Goal: Information Seeking & Learning: Find specific fact

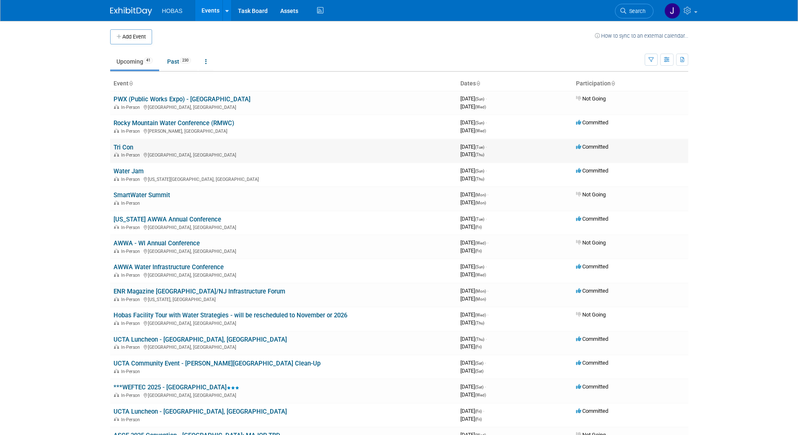
click at [126, 148] on link "Tri Con" at bounding box center [124, 148] width 20 height 8
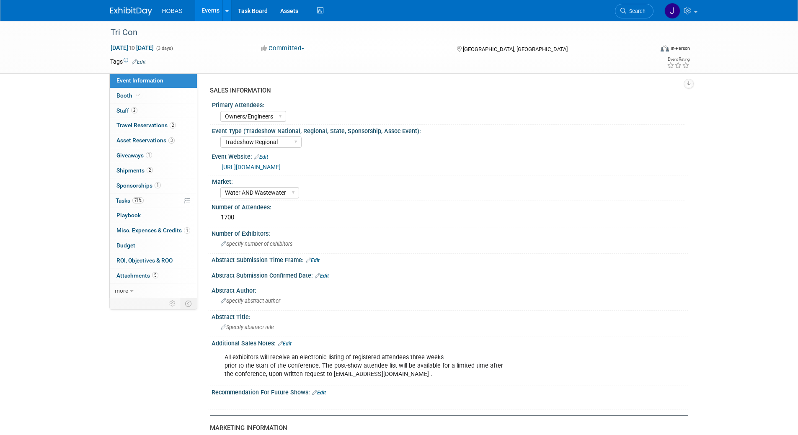
select select "Owners/Engineers"
select select "Tradeshow Regional"
select select "Water AND Wastewater"
select select "Exhibiting"
click at [129, 154] on span "Giveaways 1" at bounding box center [135, 155] width 36 height 7
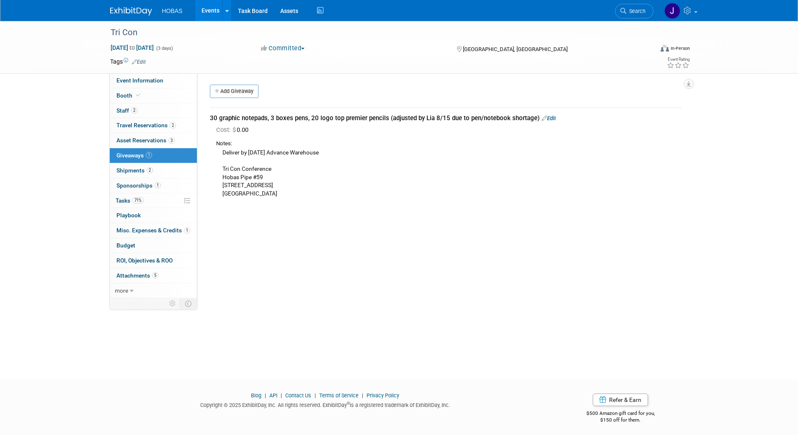
click at [394, 245] on div "SALES INFORMATION Primary Attendees: Owners Engineers Contractors Owners/Engine…" at bounding box center [442, 185] width 491 height 225
click at [351, 207] on div "30 graphic notepads, 3 boxes pens, 20 logo top premier pencils (adjusted by Lia…" at bounding box center [446, 153] width 485 height 107
click at [339, 197] on div "Deliver by [DATE] Advance Warehouse Tri Con Conference Hobas Pipe #59 [STREET_A…" at bounding box center [449, 173] width 466 height 50
click at [302, 192] on div "Deliver by [DATE] Advance Warehouse Tri Con Conference Hobas Pipe #59 [STREET_A…" at bounding box center [449, 173] width 466 height 50
click at [357, 229] on div "SALES INFORMATION Primary Attendees: Owners Engineers Contractors Owners/Engine…" at bounding box center [442, 185] width 491 height 225
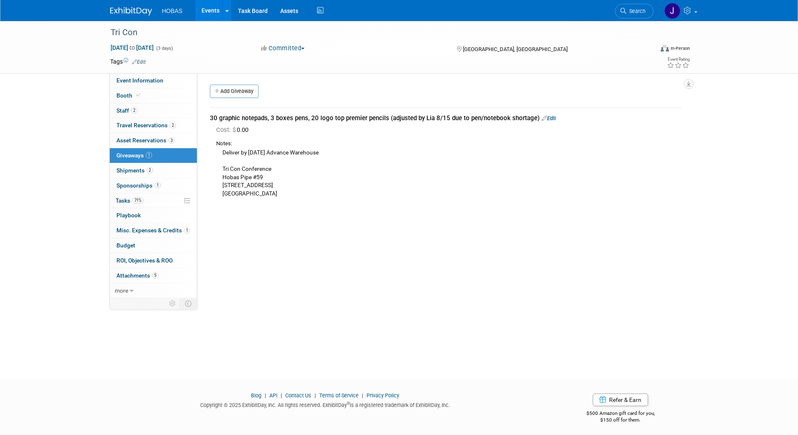
click at [550, 119] on link "Edit" at bounding box center [549, 118] width 14 height 6
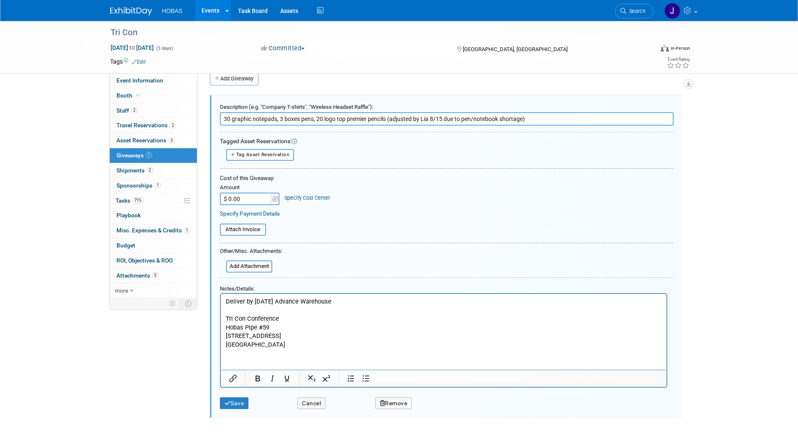
click at [300, 349] on html "Deliver by [DATE] Advance Warehouse Tri Con Conference Hobas Pipe #59 [STREET_A…" at bounding box center [443, 321] width 446 height 55
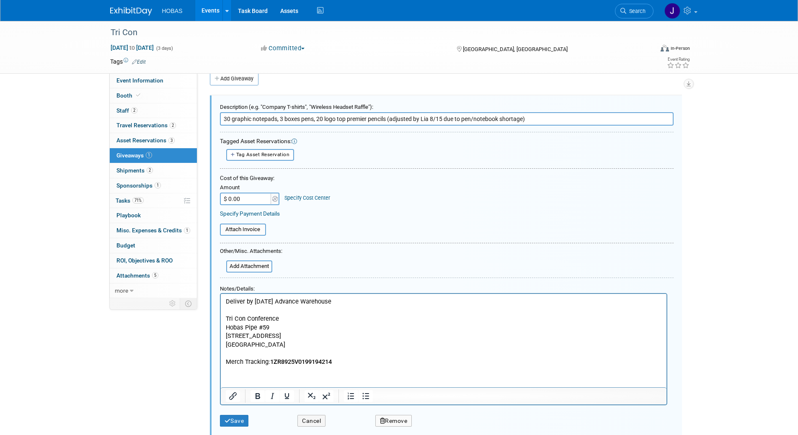
click at [355, 361] on p "Merch Tracking: 1ZR8925V0199194214" at bounding box center [443, 362] width 436 height 9
click at [360, 364] on p "Merch Tracking: 1ZR8925V0199194214," at bounding box center [443, 362] width 436 height 9
click at [234, 422] on button "Save" at bounding box center [234, 421] width 29 height 12
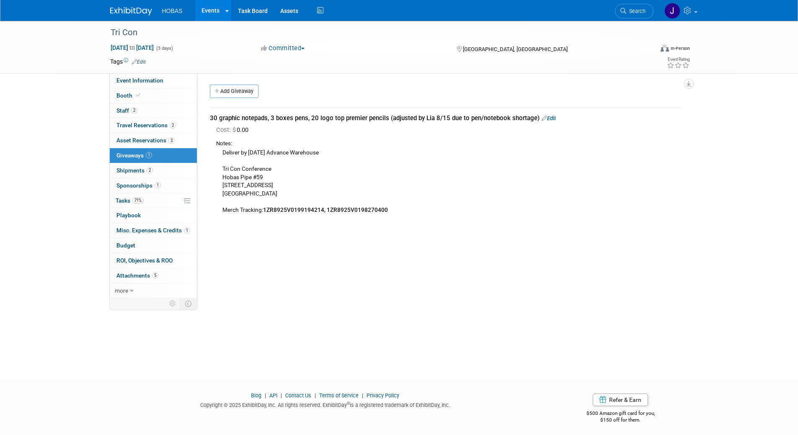
click at [131, 10] on img at bounding box center [131, 11] width 42 height 8
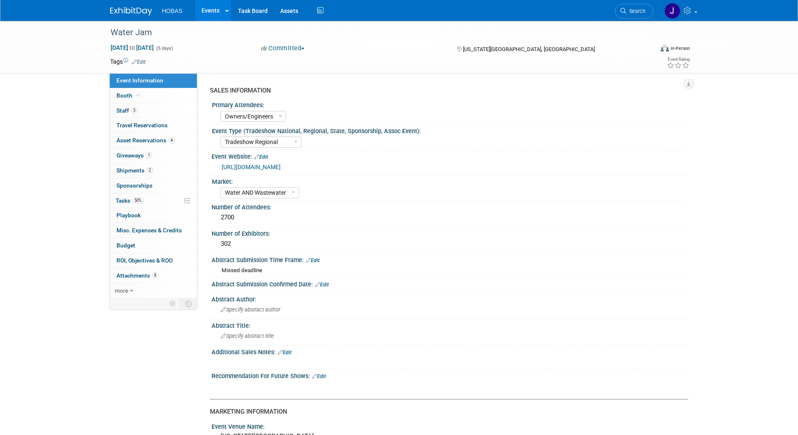
select select "Owners/Engineers"
select select "Tradeshow Regional"
select select "Water AND Wastewater"
select select "Exhibiting"
click at [128, 159] on link "1 Giveaways 1" at bounding box center [153, 155] width 87 height 15
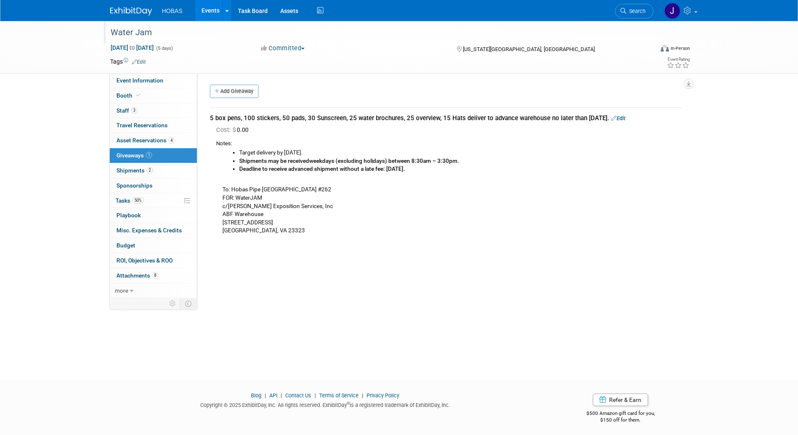
drag, startPoint x: 133, startPoint y: 35, endPoint x: 111, endPoint y: 35, distance: 22.6
click at [111, 35] on div "Water Jam" at bounding box center [375, 32] width 534 height 15
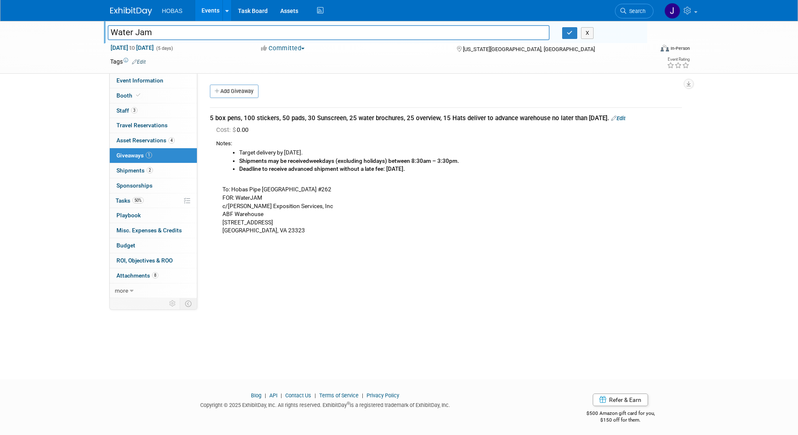
drag, startPoint x: 212, startPoint y: 33, endPoint x: 39, endPoint y: 33, distance: 173.1
click at [39, 33] on div "Water Jam Water Jam X Sep 7, 2025 to Sep 11, 2025 (5 days) Sep 7, 2025 to Sep 1…" at bounding box center [399, 47] width 798 height 53
click at [280, 192] on div "Target delivery by Friday, August 22nd. Shipments may be received weekdays (exc…" at bounding box center [449, 191] width 466 height 87
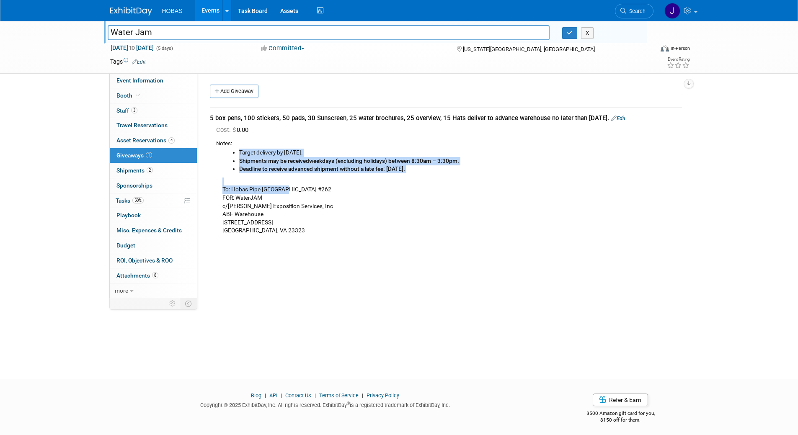
drag, startPoint x: 293, startPoint y: 188, endPoint x: 241, endPoint y: 186, distance: 52.0
click at [241, 186] on div "Target delivery by Friday, August 22nd. Shipments may be received weekdays (exc…" at bounding box center [449, 191] width 466 height 87
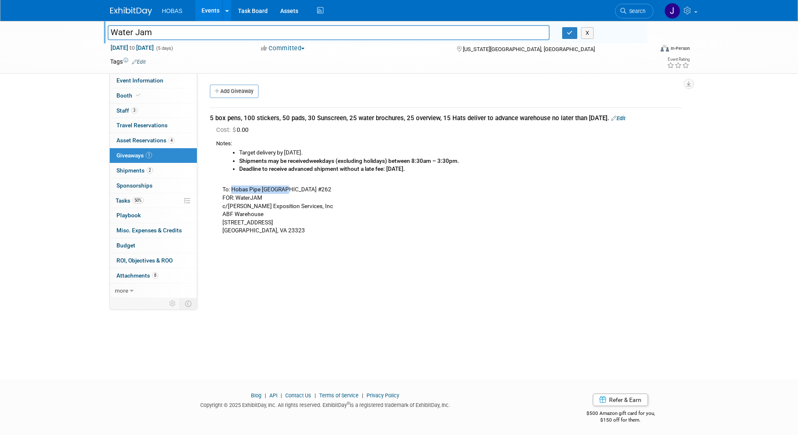
drag, startPoint x: 294, startPoint y: 187, endPoint x: 232, endPoint y: 187, distance: 62.0
click at [232, 187] on div "Target delivery by Friday, August 22nd. Shipments may be received weekdays (exc…" at bounding box center [449, 191] width 466 height 87
click at [269, 198] on div "Target delivery by Friday, August 22nd. Shipments may be received weekdays (exc…" at bounding box center [449, 191] width 466 height 87
drag, startPoint x: 268, startPoint y: 200, endPoint x: 220, endPoint y: 189, distance: 48.6
click at [220, 189] on div "Target delivery by Friday, August 22nd. Shipments may be received weekdays (exc…" at bounding box center [449, 191] width 466 height 87
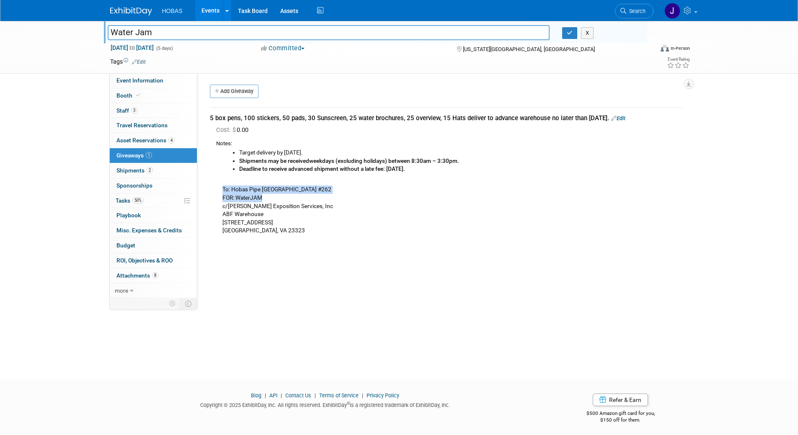
copy div "To: Hobas Pipe USA #262 FOR: WaterJAM"
drag, startPoint x: 308, startPoint y: 207, endPoint x: 221, endPoint y: 210, distance: 87.2
click at [221, 210] on div "Target delivery by Friday, August 22nd. Shipments may be received weekdays (exc…" at bounding box center [449, 191] width 466 height 87
copy div "c/o Demers Exposition Services, Inc"
drag, startPoint x: 269, startPoint y: 217, endPoint x: 221, endPoint y: 218, distance: 48.6
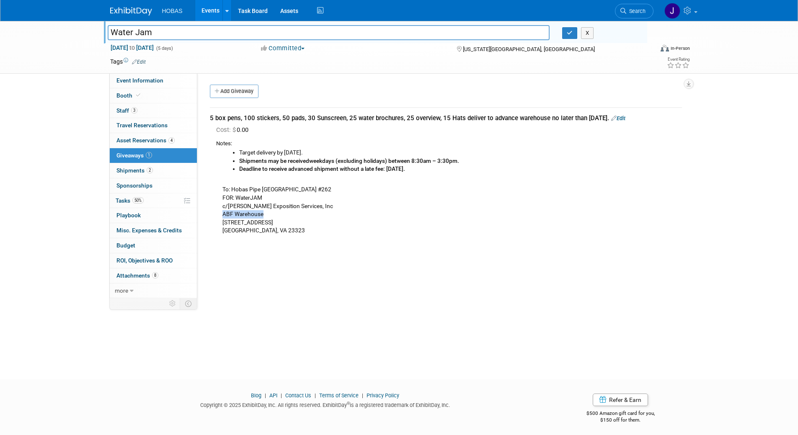
click at [221, 218] on div "Target delivery by Friday, August 22nd. Shipments may be received weekdays (exc…" at bounding box center [449, 191] width 466 height 87
copy div "ABF Warehouse"
click at [439, 262] on div "SALES INFORMATION Primary Attendees: Owners Engineers Contractors Owners/Engine…" at bounding box center [442, 185] width 491 height 225
drag, startPoint x: 273, startPoint y: 215, endPoint x: 221, endPoint y: 215, distance: 51.6
click at [221, 215] on div "Target delivery by Friday, August 22nd. Shipments may be received weekdays (exc…" at bounding box center [449, 191] width 466 height 87
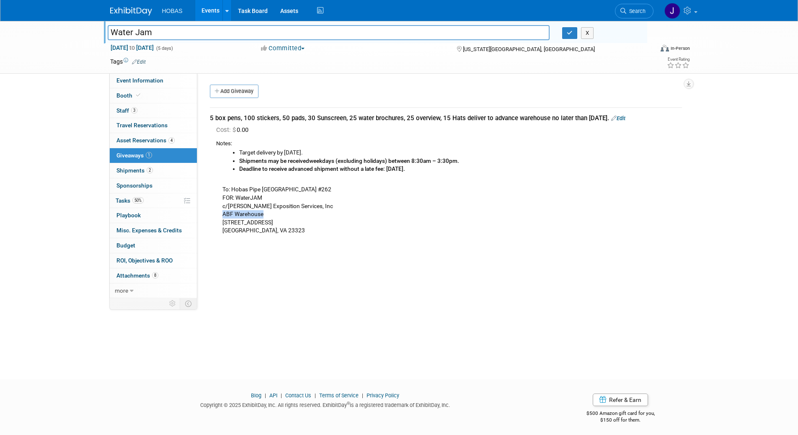
copy div "ABF Warehouse"
drag, startPoint x: 313, startPoint y: 208, endPoint x: 223, endPoint y: 208, distance: 90.5
click at [223, 208] on div "Target delivery by Friday, August 22nd. Shipments may be received weekdays (exc…" at bounding box center [449, 191] width 466 height 87
copy div "c/o Demers Exposition Services, Inc"
drag, startPoint x: 264, startPoint y: 200, endPoint x: 218, endPoint y: 190, distance: 46.5
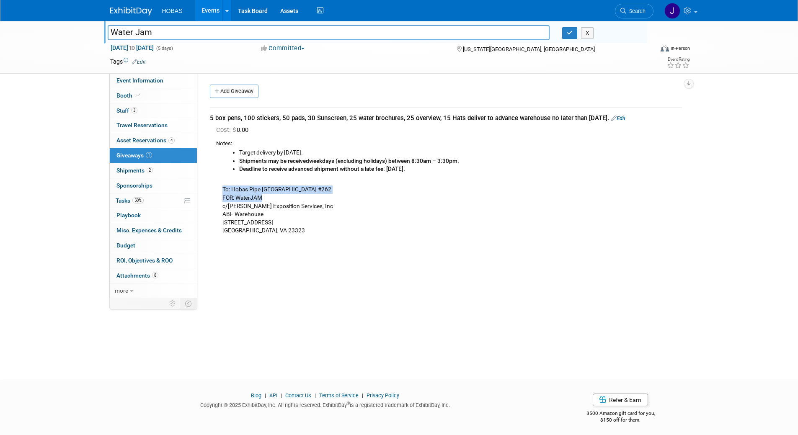
click at [218, 190] on div "Target delivery by Friday, August 22nd. Shipments may be received weekdays (exc…" at bounding box center [449, 191] width 466 height 87
copy div "To: Hobas Pipe USA #262 FOR: WaterJAM"
click at [238, 215] on div "Target delivery by Friday, August 22nd. Shipments may be received weekdays (exc…" at bounding box center [449, 191] width 466 height 87
click at [234, 225] on div "Target delivery by Friday, August 22nd. Shipments may be received weekdays (exc…" at bounding box center [449, 191] width 466 height 87
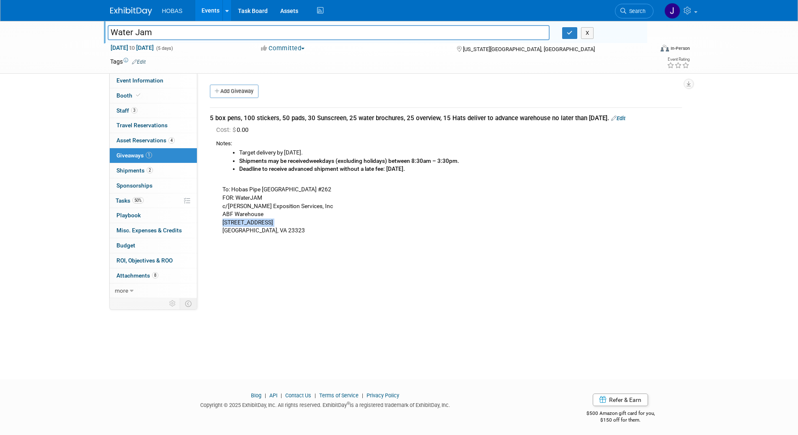
click at [234, 225] on div "Target delivery by Friday, August 22nd. Shipments may be received weekdays (exc…" at bounding box center [449, 191] width 466 height 87
copy div "1310 Cavalier Blvd"
click at [225, 233] on div "Target delivery by Friday, August 22nd. Shipments may be received weekdays (exc…" at bounding box center [449, 191] width 466 height 87
copy div "Chesapeake"
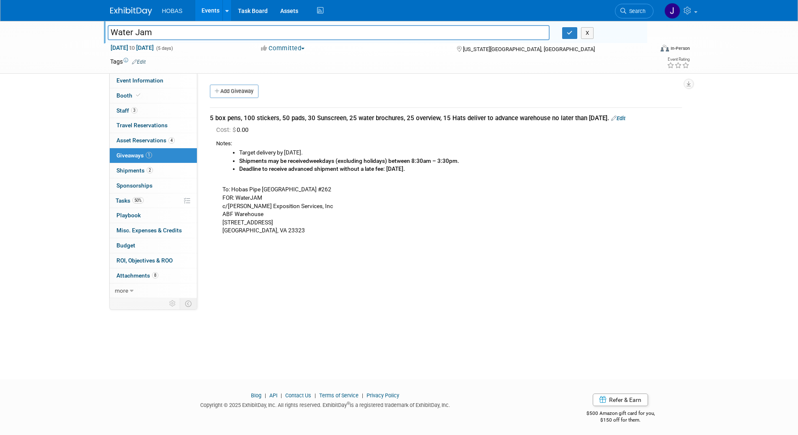
click at [279, 231] on div "Target delivery by Friday, August 22nd. Shipments may be received weekdays (exc…" at bounding box center [449, 191] width 466 height 87
copy div "23323"
drag, startPoint x: 549, startPoint y: 119, endPoint x: 640, endPoint y: 122, distance: 90.1
click at [640, 122] on div "5 box pens, 100 stickers, 50 pads, 30 Sunscreen, 25 water brochures, 25 overvie…" at bounding box center [446, 118] width 472 height 9
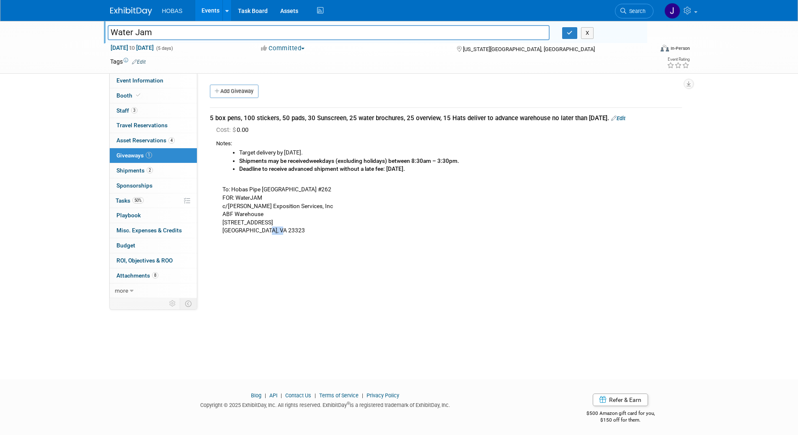
copy div "no later than Friday August 22nd"
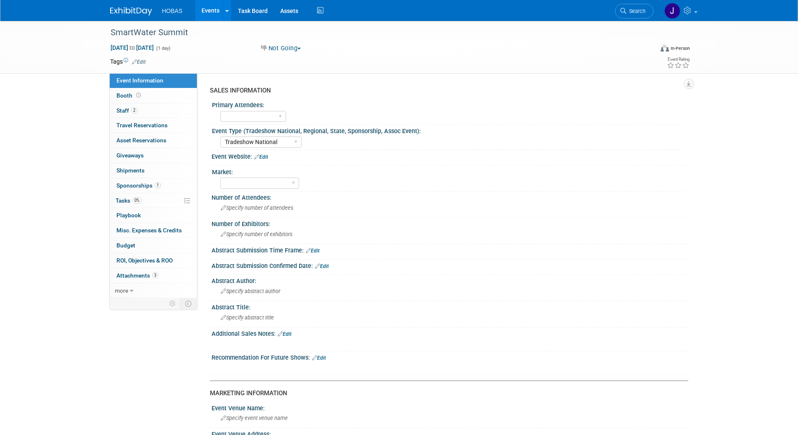
select select "Tradeshow National"
select select "Cancelled"
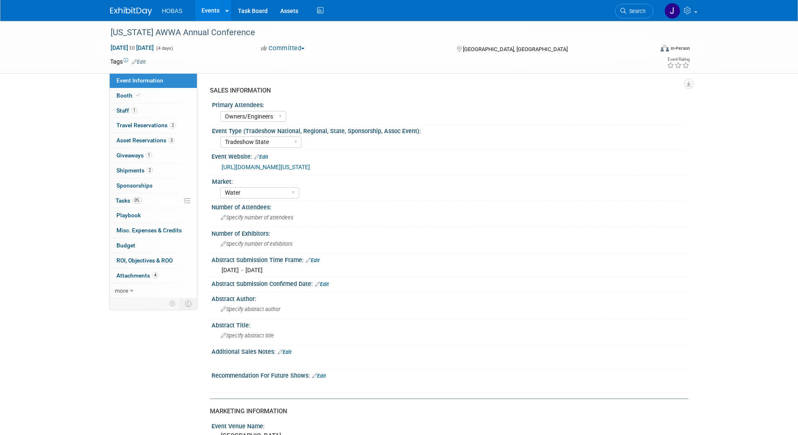
select select "Owners/Engineers"
select select "Tradeshow State"
select select "Water"
select select "Exhibiting"
click at [133, 155] on span "Giveaways 1" at bounding box center [135, 155] width 36 height 7
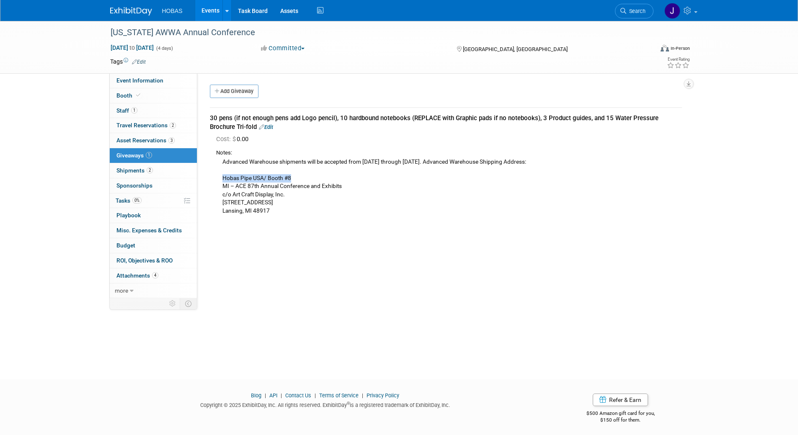
drag, startPoint x: 224, startPoint y: 178, endPoint x: 291, endPoint y: 180, distance: 67.1
click at [291, 180] on div "Advanced Warehouse shipments will be accepted from August 4th through September…" at bounding box center [449, 186] width 466 height 58
drag, startPoint x: 349, startPoint y: 187, endPoint x: 210, endPoint y: 187, distance: 139.1
click at [210, 187] on div "Cost: $ 0.00 Notes: Hobas Pipe USA/ Booth #8 MI – ACE 87th Annual Conference an…" at bounding box center [446, 176] width 472 height 83
copy div "MI – ACE 87th Annual Conference and Exhibits"
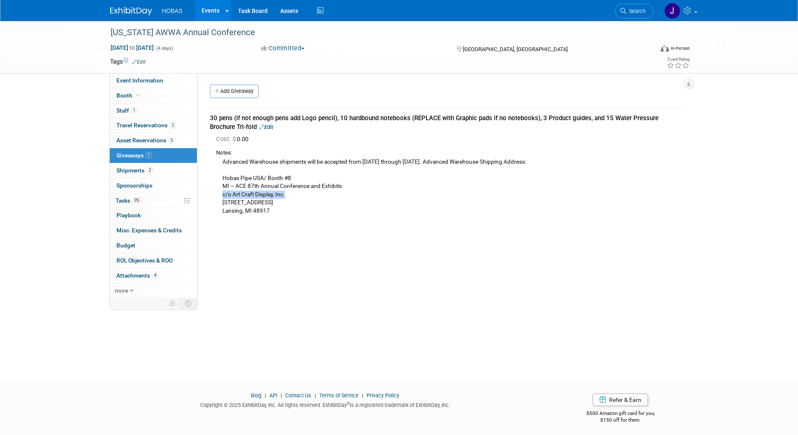
drag, startPoint x: 288, startPoint y: 194, endPoint x: 220, endPoint y: 196, distance: 68.8
click at [220, 196] on div "Advanced Warehouse shipments will be accepted from August 4th through September…" at bounding box center [449, 186] width 466 height 58
copy div "c/o Art Craft Display, Inc."
drag, startPoint x: 222, startPoint y: 202, endPoint x: 282, endPoint y: 206, distance: 60.4
click at [282, 206] on div "Advanced Warehouse shipments will be accepted from August 4th through September…" at bounding box center [449, 186] width 466 height 58
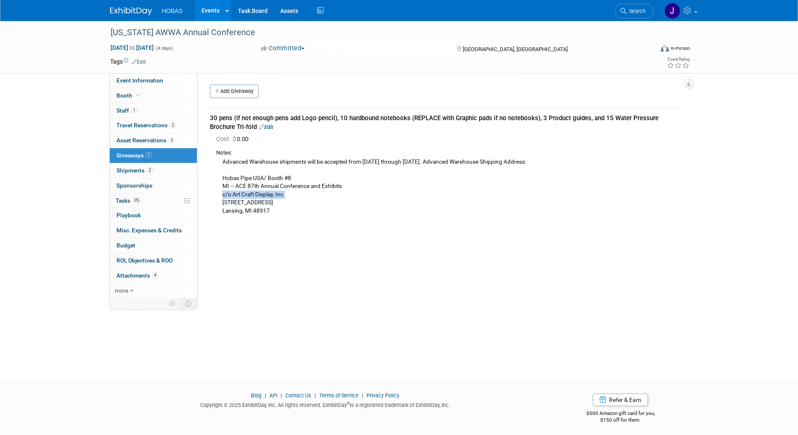
copy div "500 Business Centre Dr."
click at [233, 209] on div "Advanced Warehouse shipments will be accepted from August 4th through September…" at bounding box center [449, 186] width 466 height 58
copy div "Lansing"
click at [264, 211] on div "Advanced Warehouse shipments will be accepted from August 4th through September…" at bounding box center [449, 186] width 466 height 58
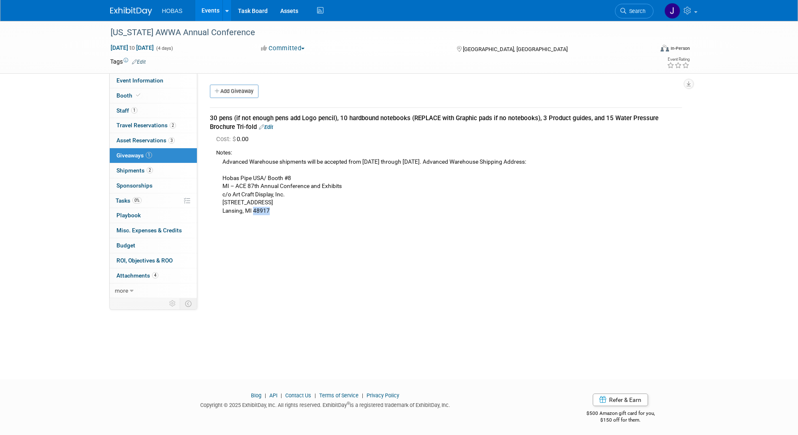
click at [264, 211] on div "Advanced Warehouse shipments will be accepted from August 4th through September…" at bounding box center [449, 186] width 466 height 58
copy div "48917"
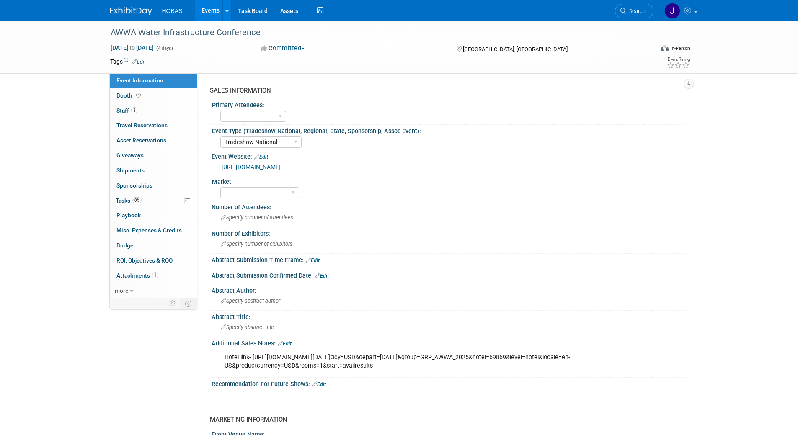
select select "Tradeshow National"
select select "Attending only"
